Goal: Transaction & Acquisition: Purchase product/service

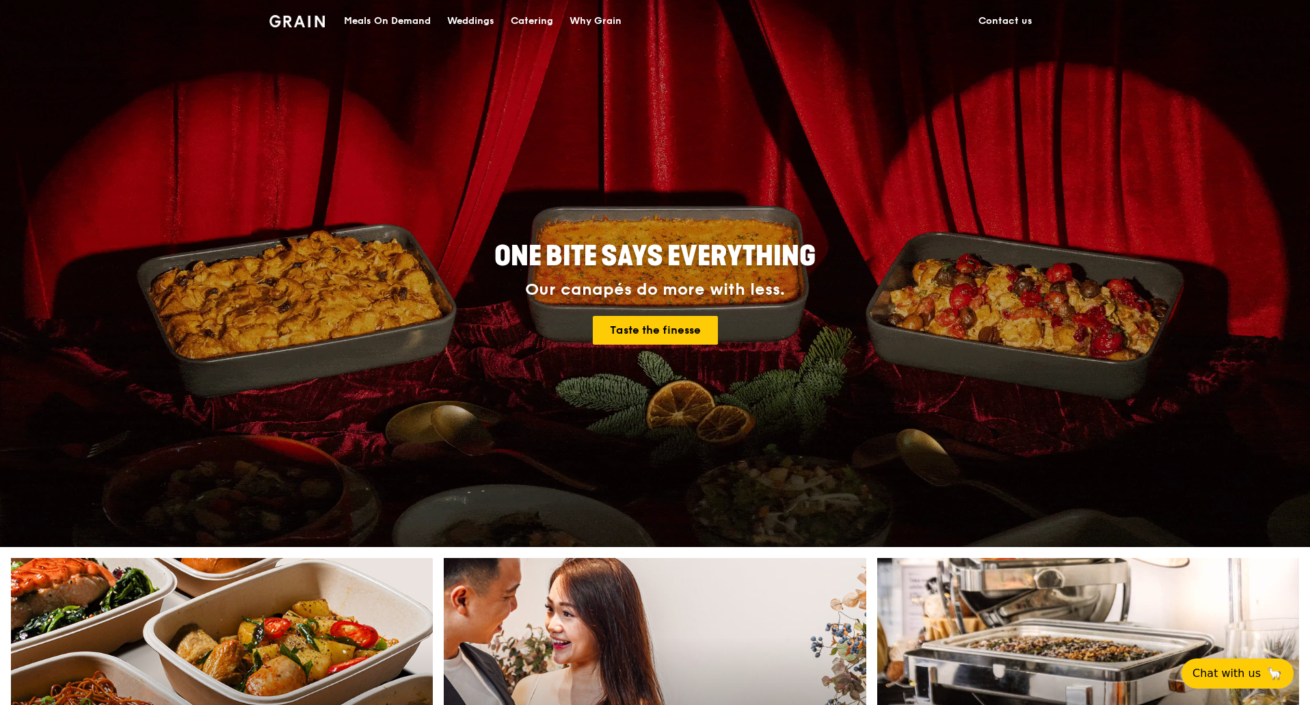
click at [519, 18] on div "Catering" at bounding box center [532, 21] width 42 height 41
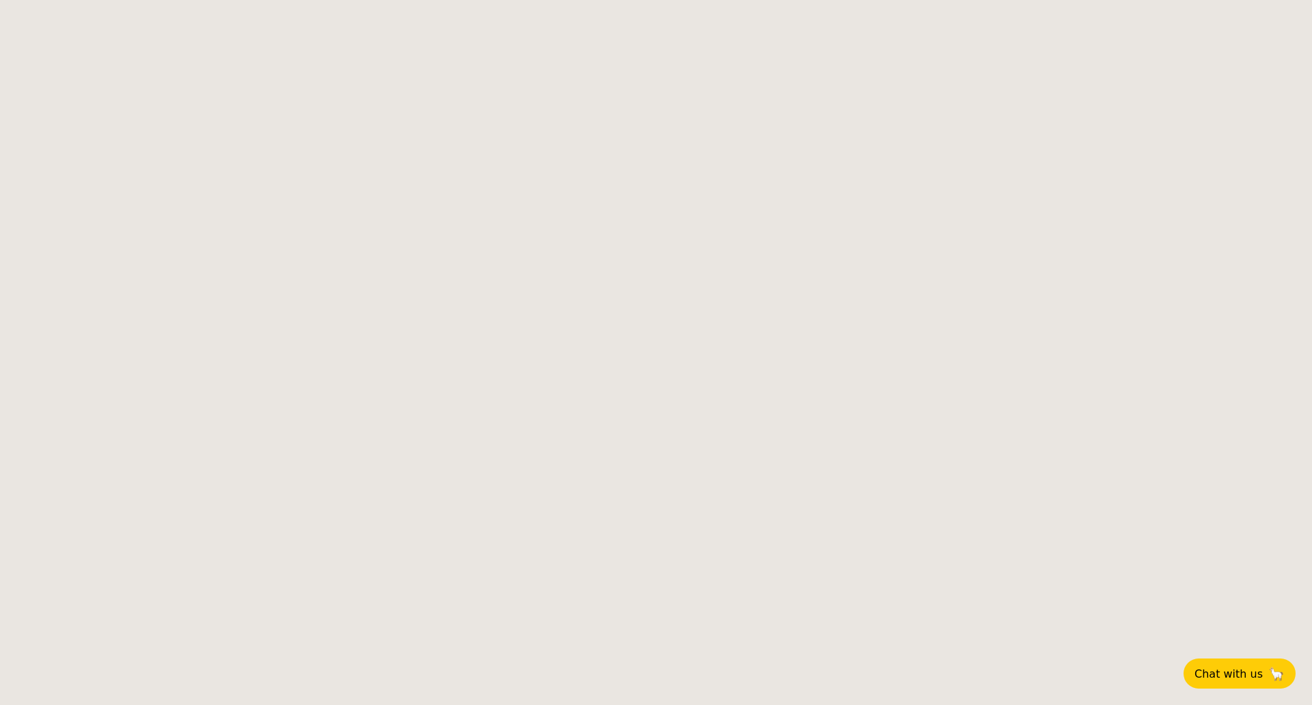
select select
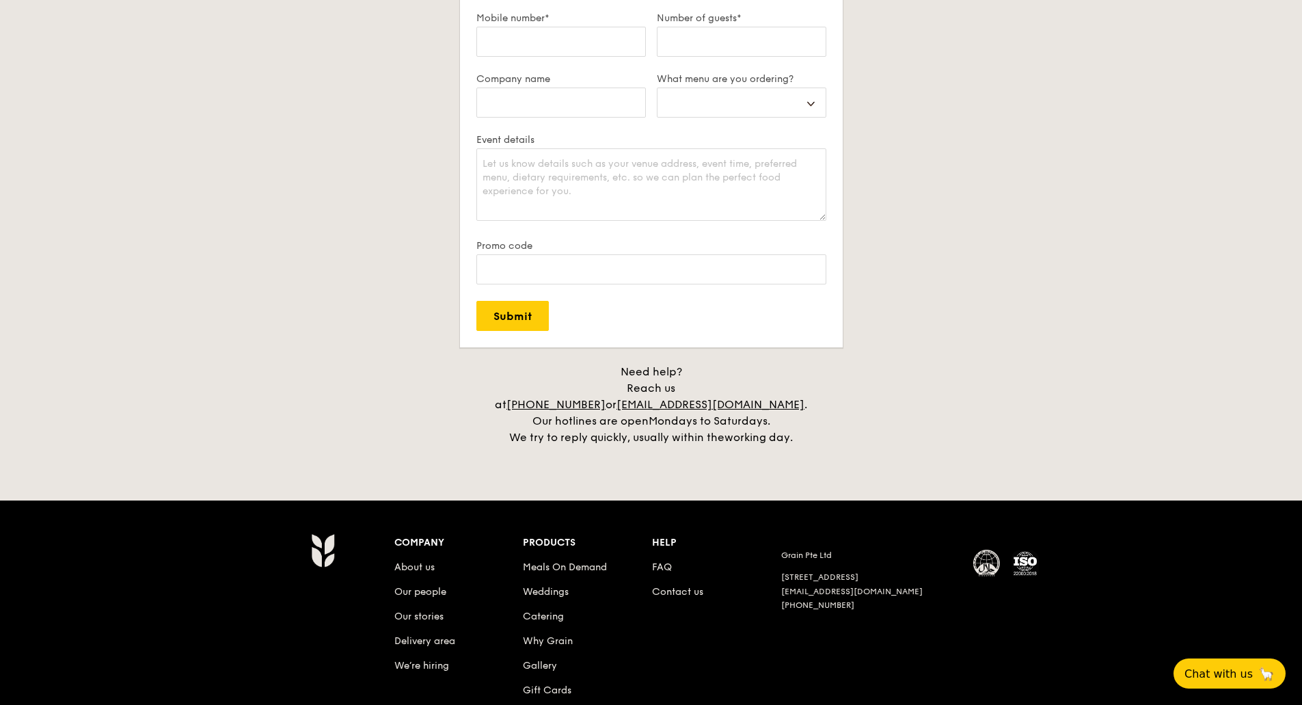
scroll to position [2545, 0]
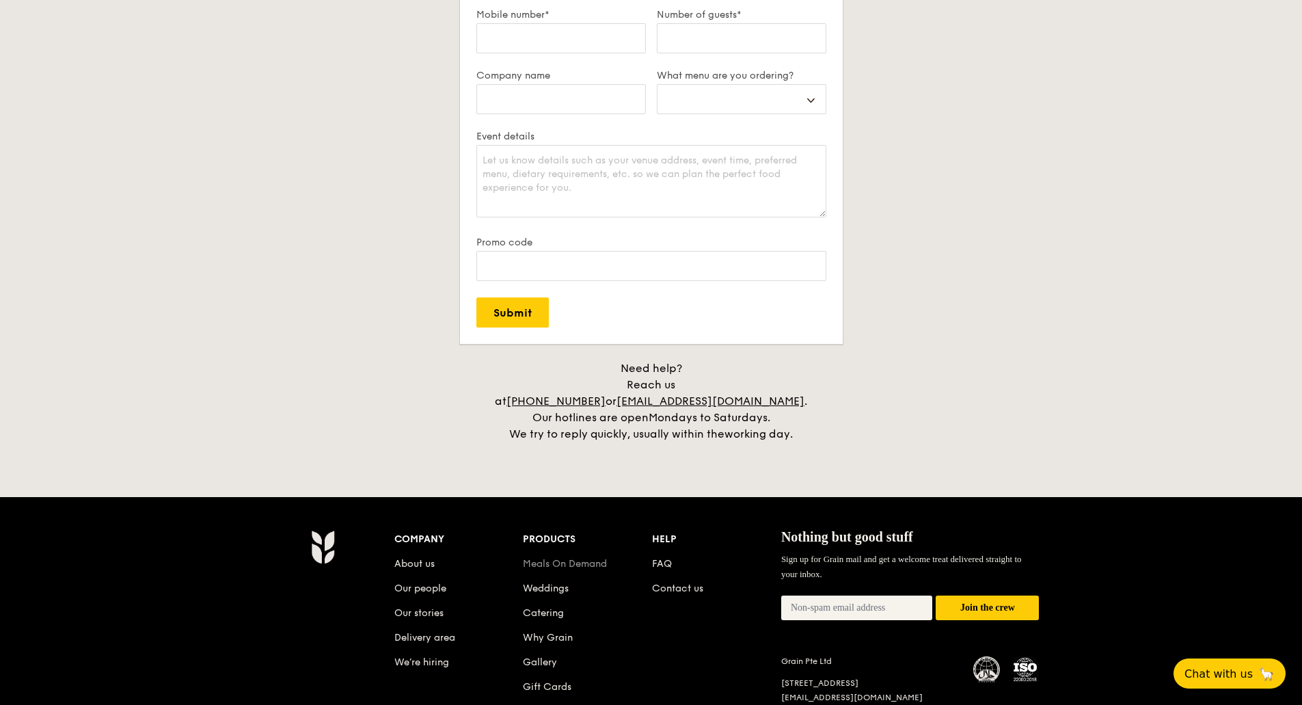
click at [585, 558] on link "Meals On Demand" at bounding box center [565, 564] width 84 height 12
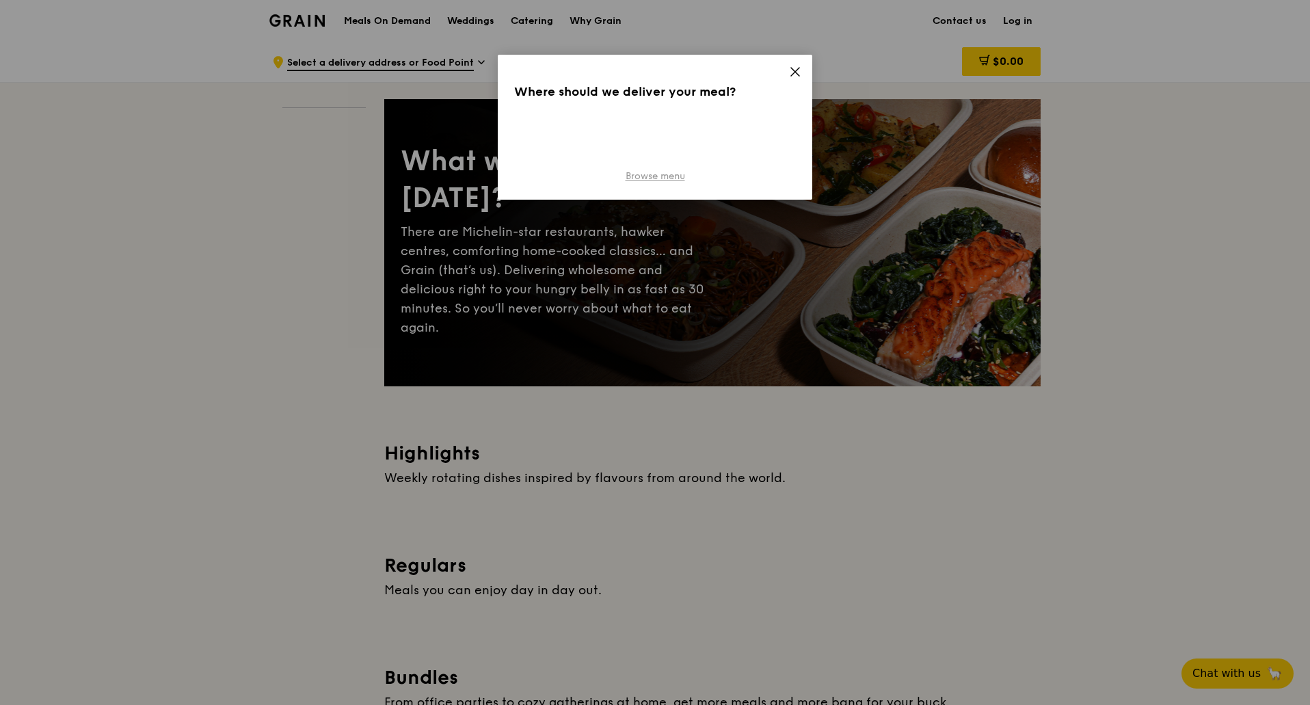
click at [668, 179] on link "Browse menu" at bounding box center [654, 177] width 59 height 14
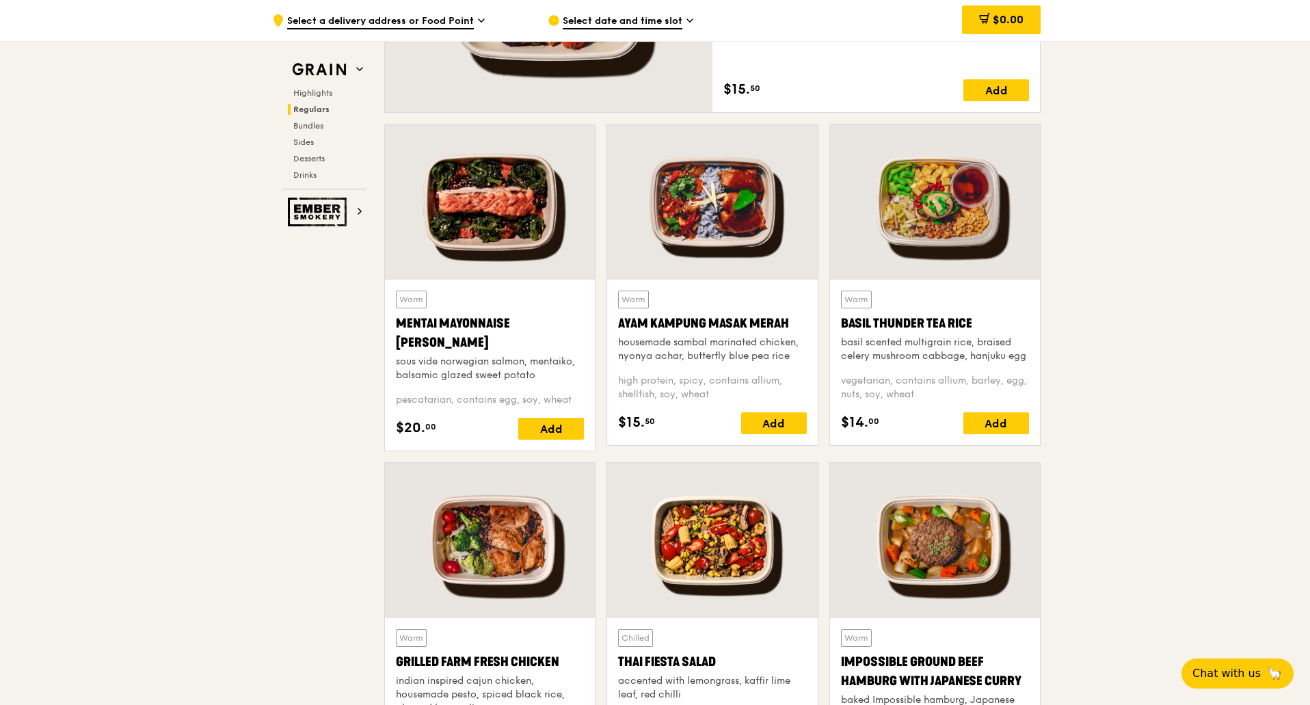
scroll to position [1157, 0]
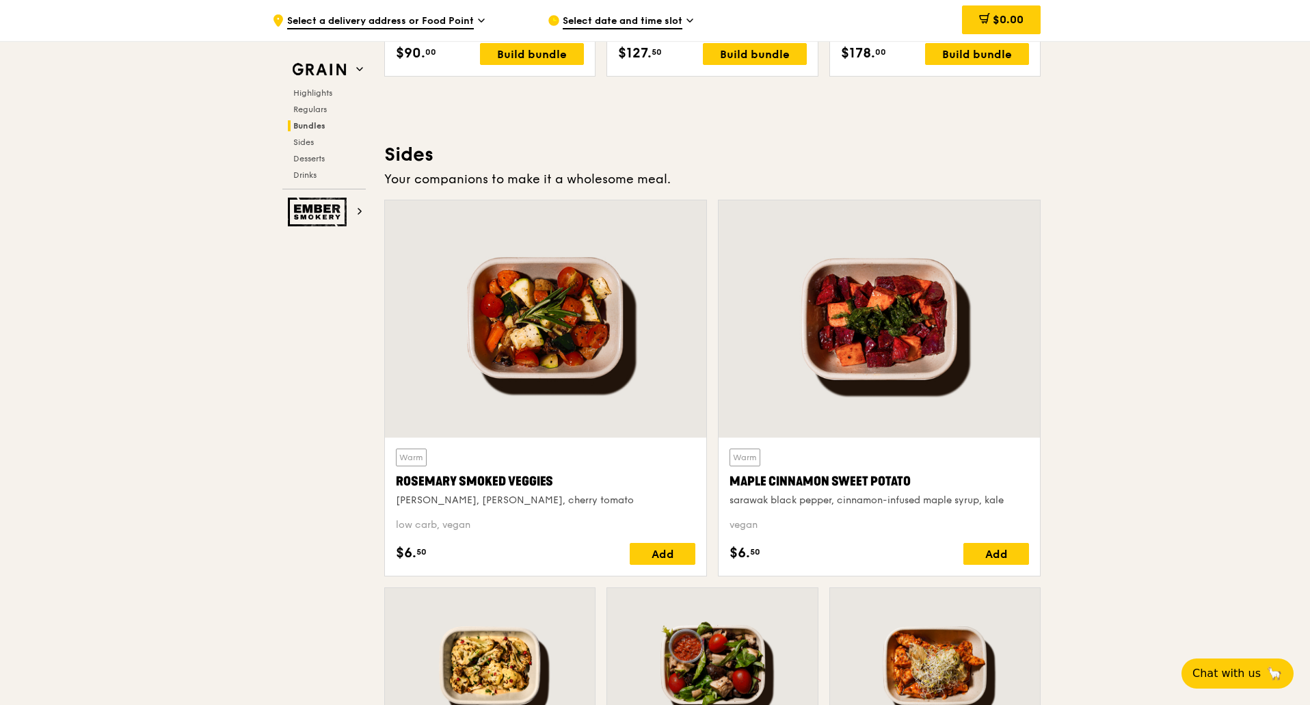
scroll to position [2934, 0]
